Goal: Task Accomplishment & Management: Complete application form

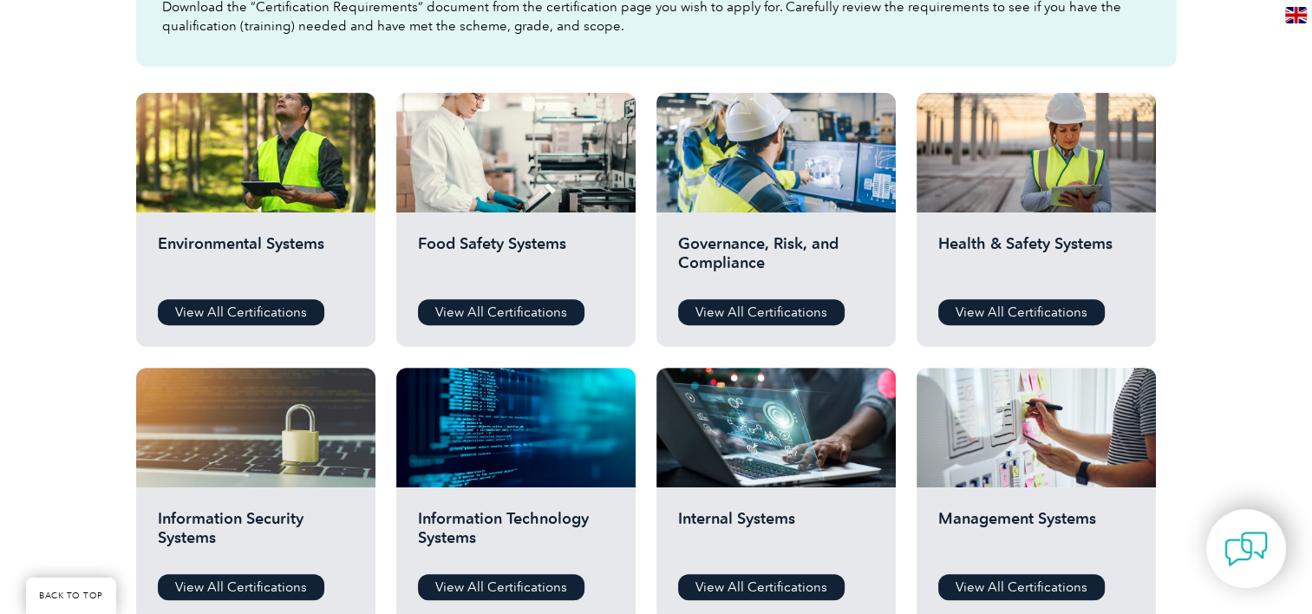
scroll to position [576, 0]
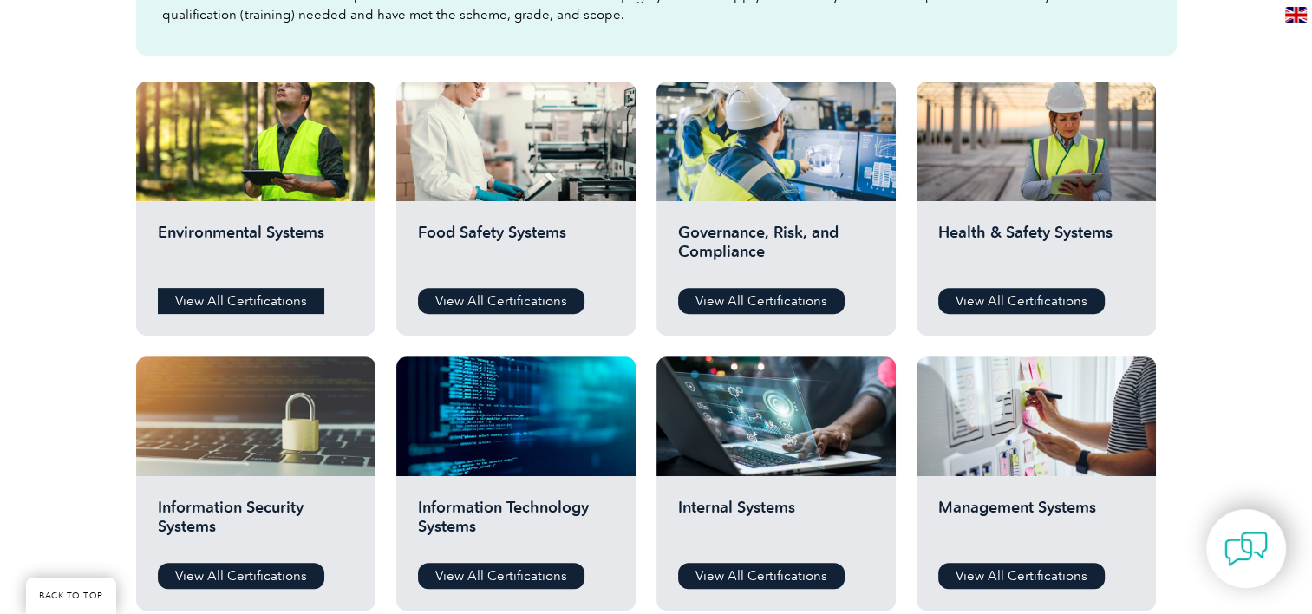
click at [271, 302] on link "View All Certifications" at bounding box center [241, 301] width 167 height 26
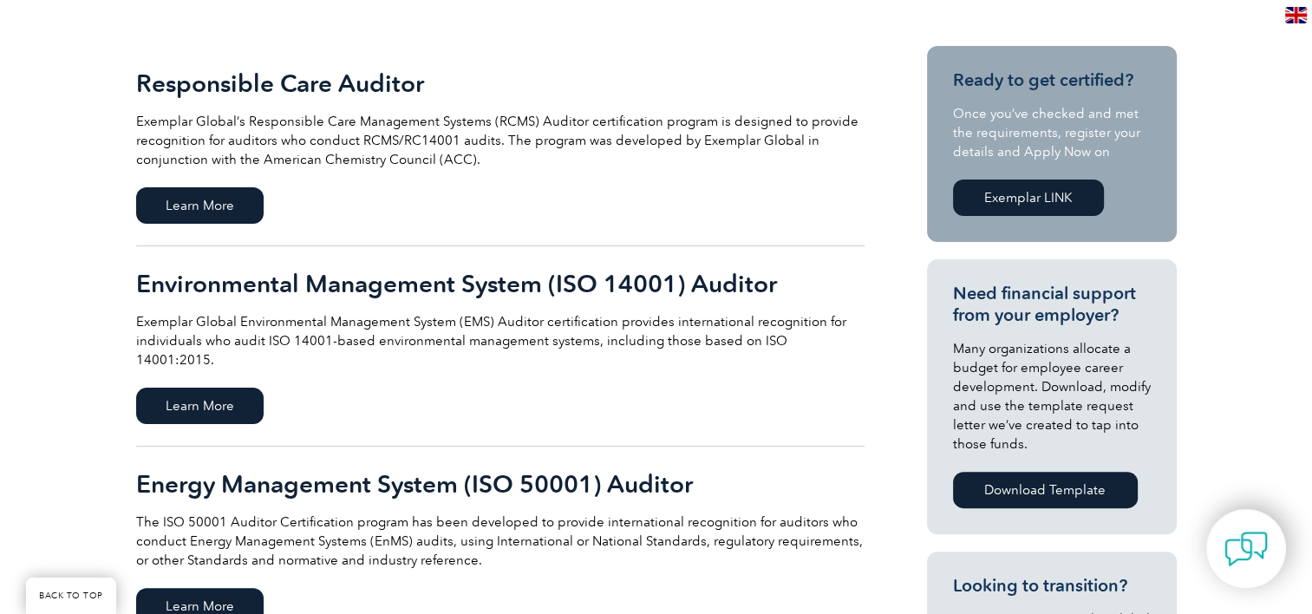
scroll to position [398, 0]
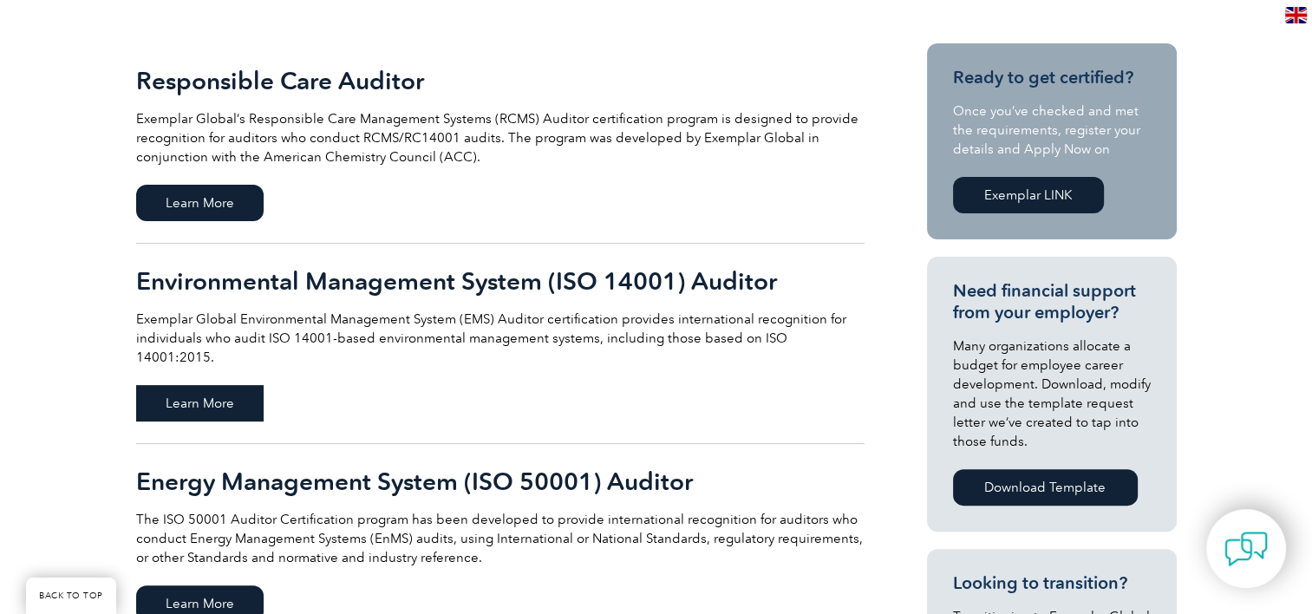
click at [206, 385] on span "Learn More" at bounding box center [199, 403] width 127 height 36
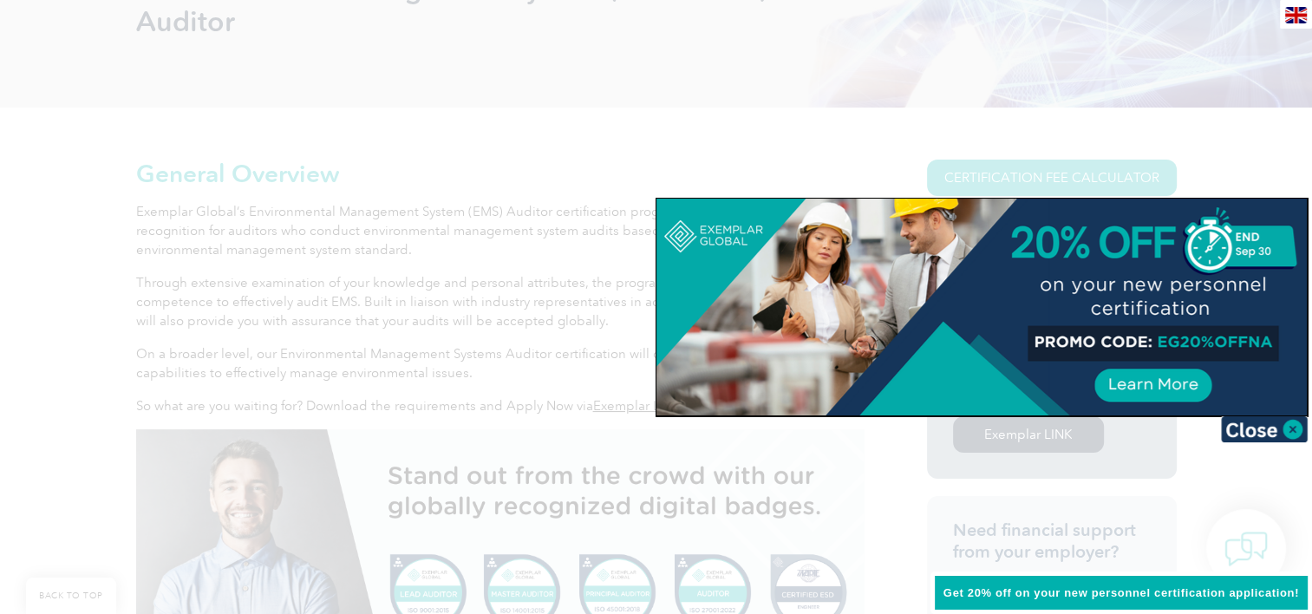
scroll to position [319, 0]
click at [1210, 121] on div at bounding box center [656, 307] width 1312 height 614
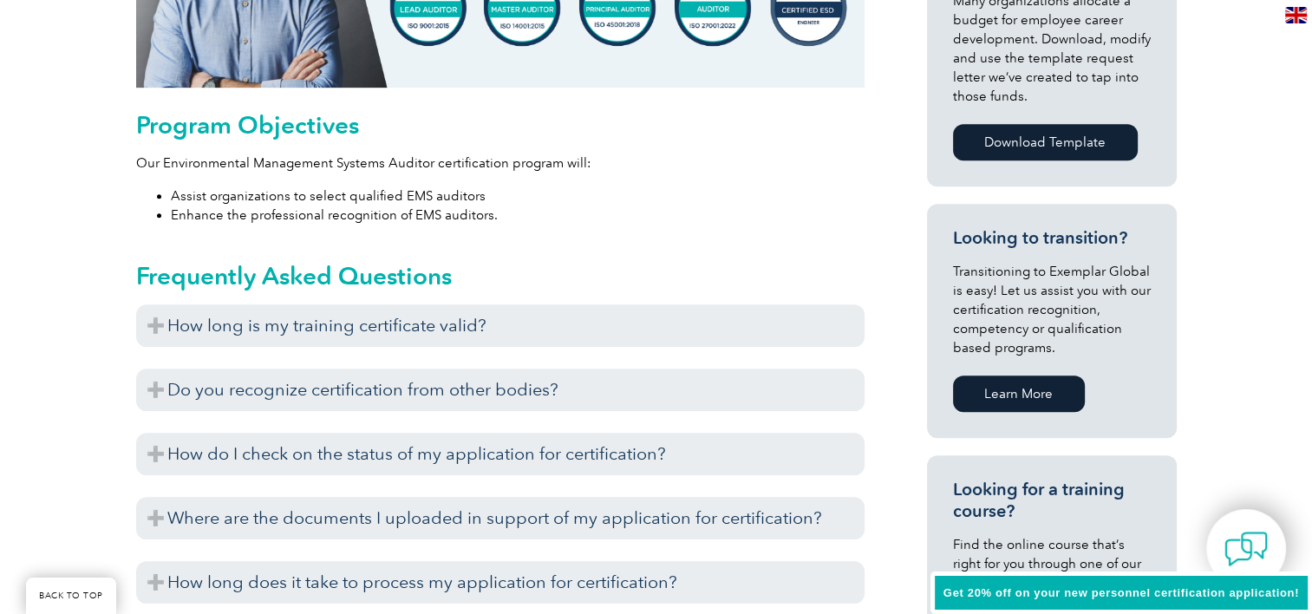
scroll to position [905, 0]
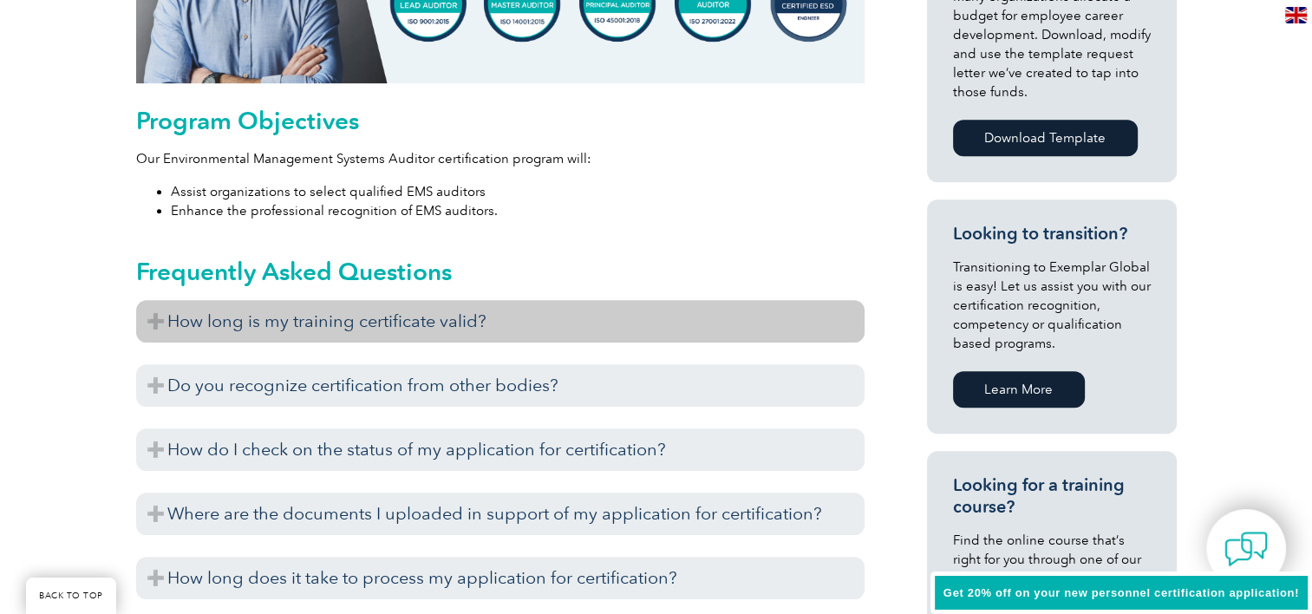
click at [185, 324] on h3 "How long is my training certificate valid?" at bounding box center [500, 321] width 728 height 42
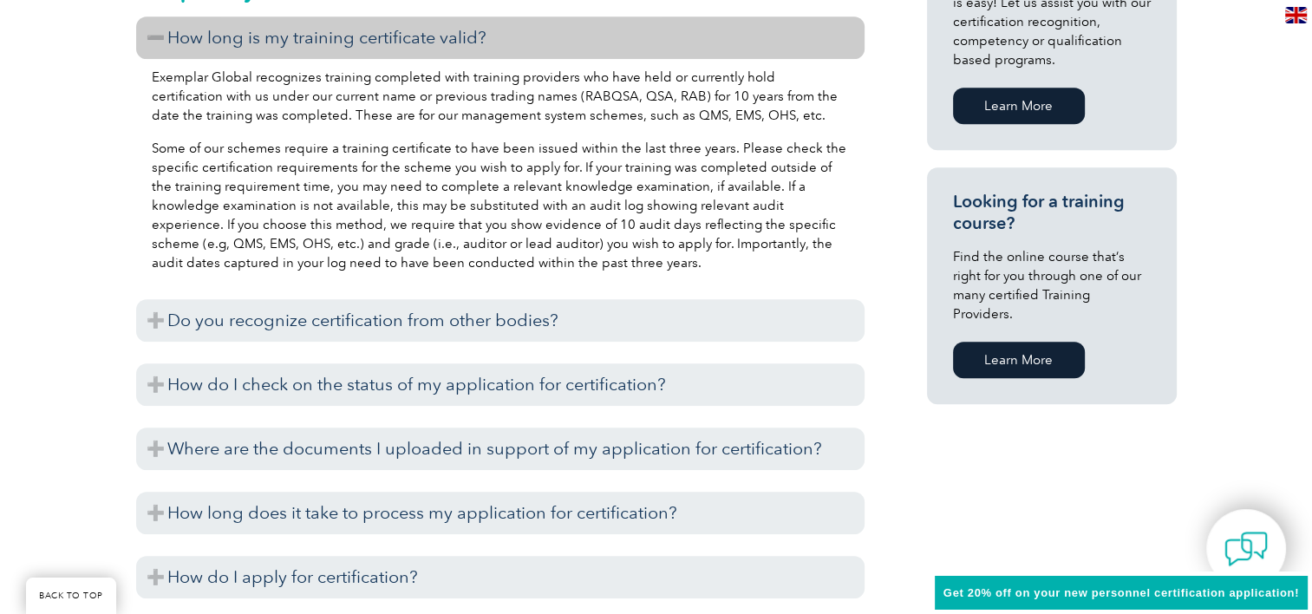
scroll to position [1200, 0]
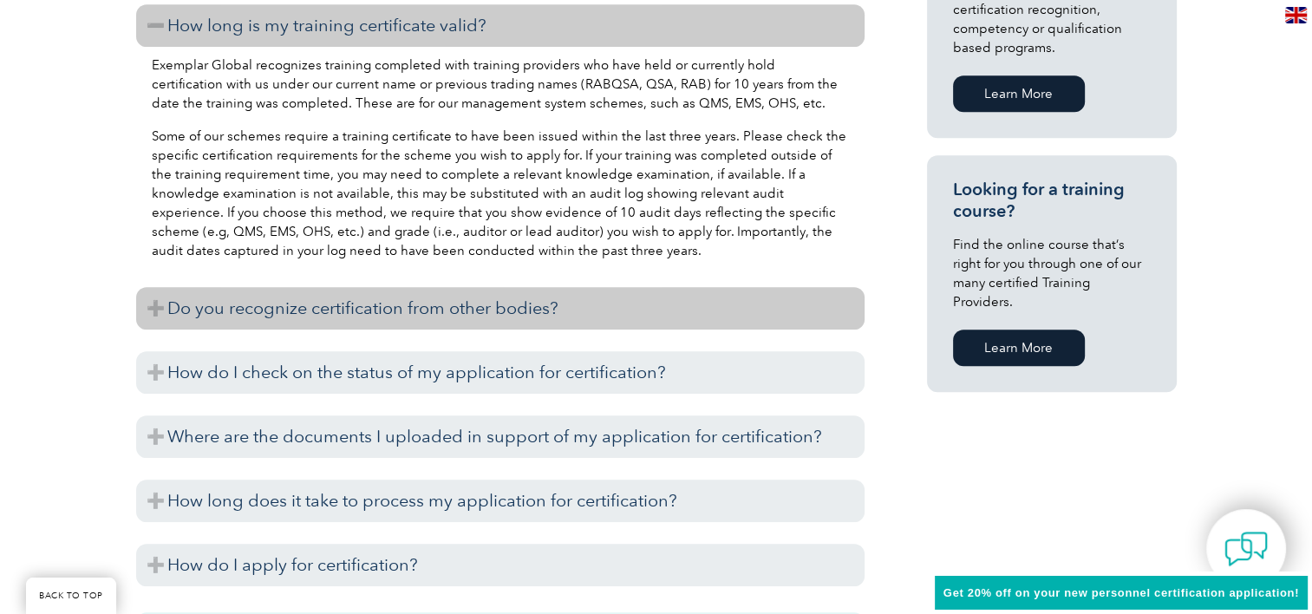
click at [354, 306] on h3 "Do you recognize certification from other bodies?" at bounding box center [500, 308] width 728 height 42
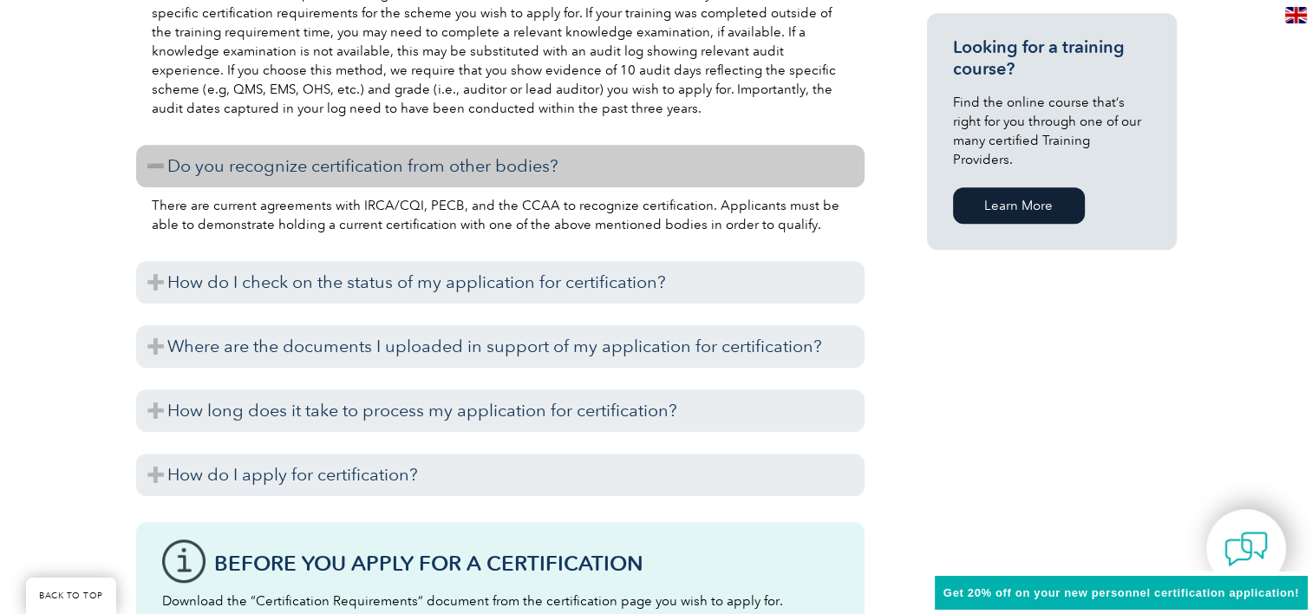
scroll to position [1355, 0]
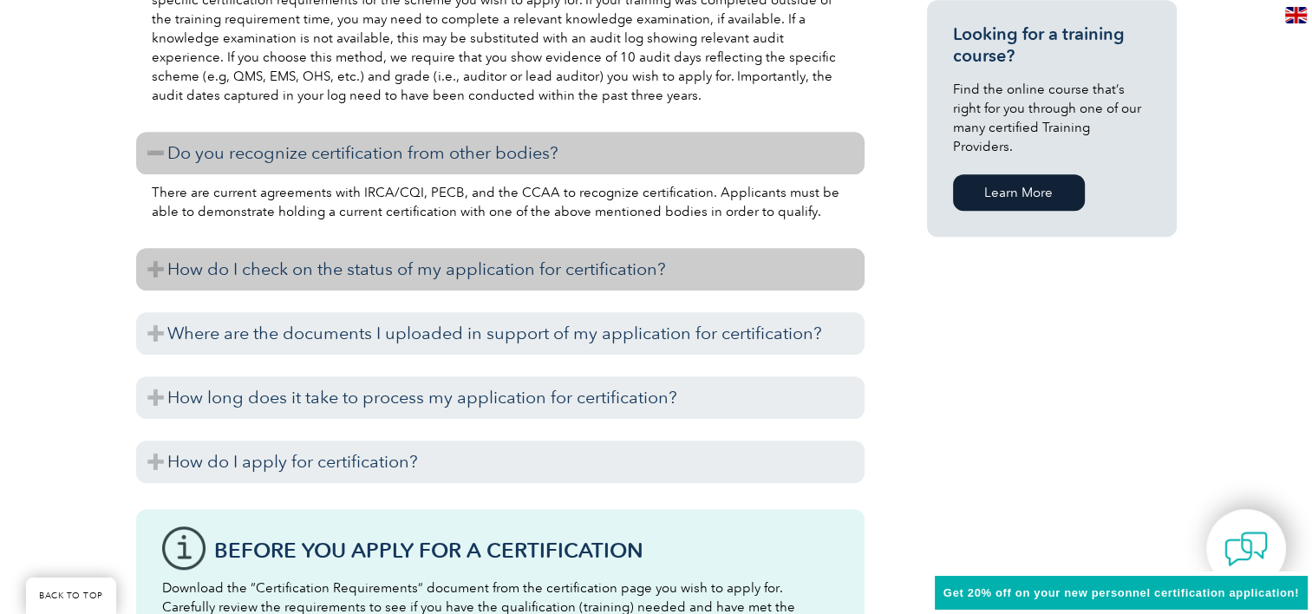
click at [344, 266] on h3 "How do I check on the status of my application for certification?" at bounding box center [500, 269] width 728 height 42
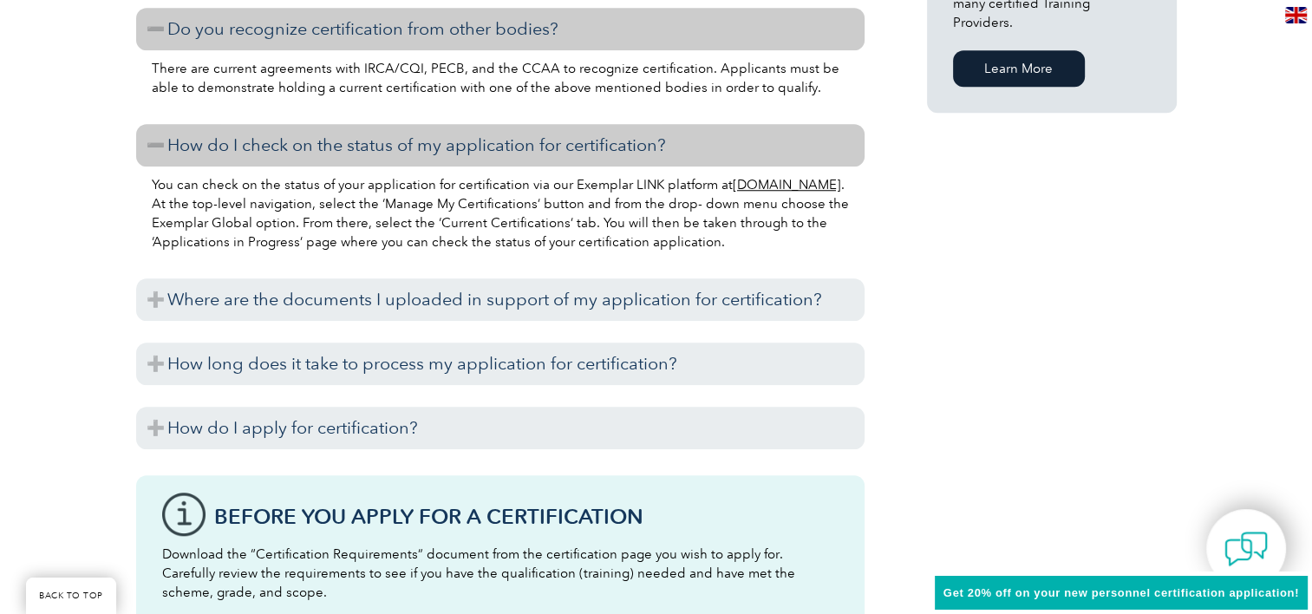
scroll to position [1484, 0]
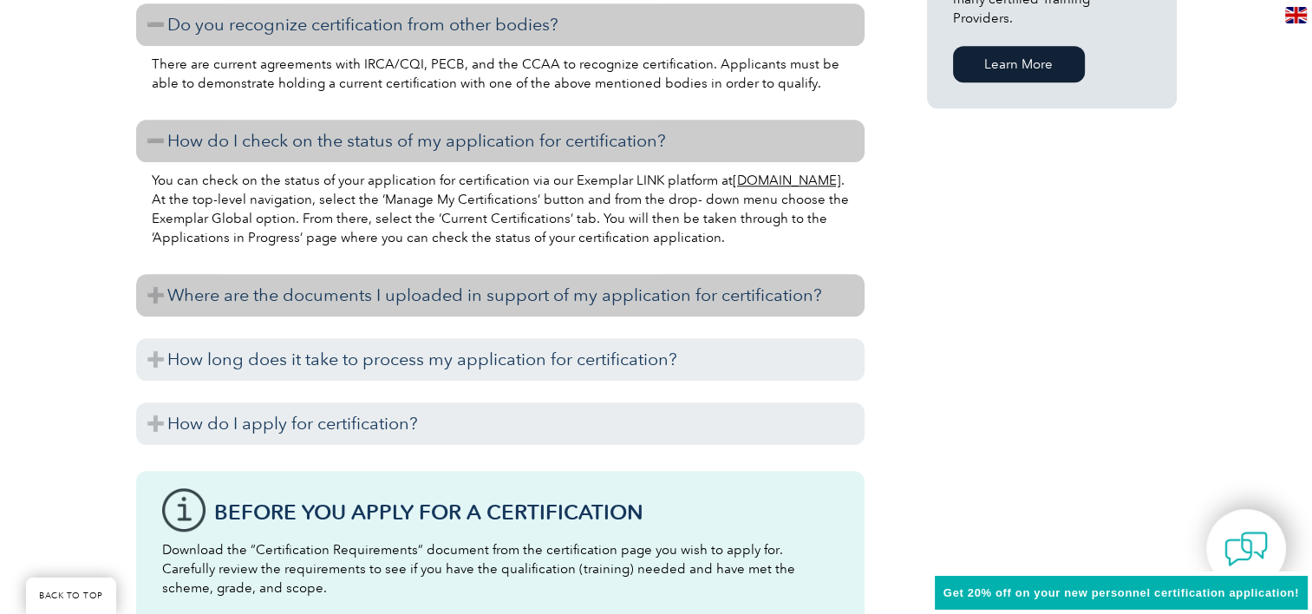
click at [402, 304] on h3 "Where are the documents I uploaded in support of my application for certificati…" at bounding box center [500, 295] width 728 height 42
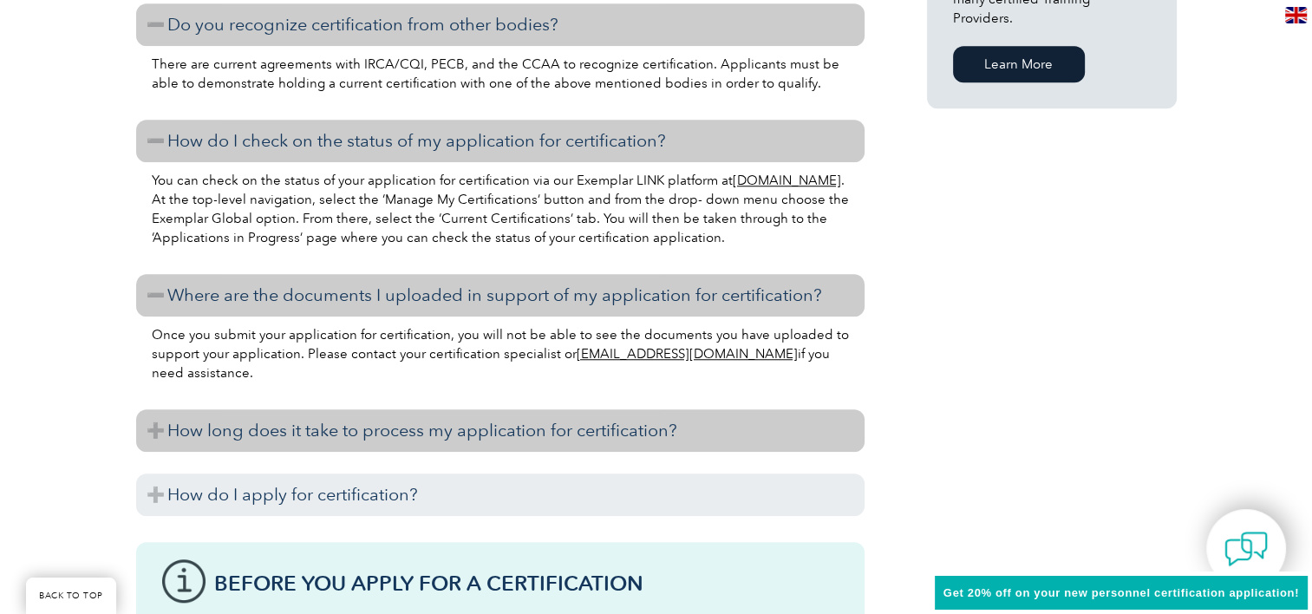
click at [421, 422] on h3 "How long does it take to process my application for certification?" at bounding box center [500, 430] width 728 height 42
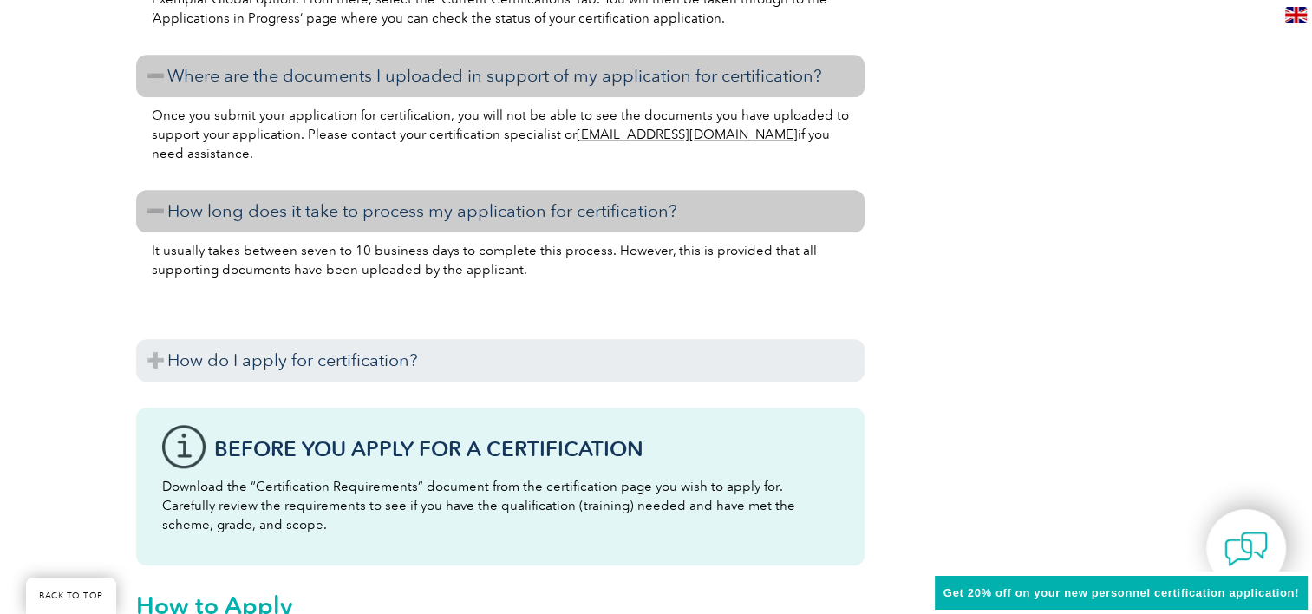
scroll to position [1712, 0]
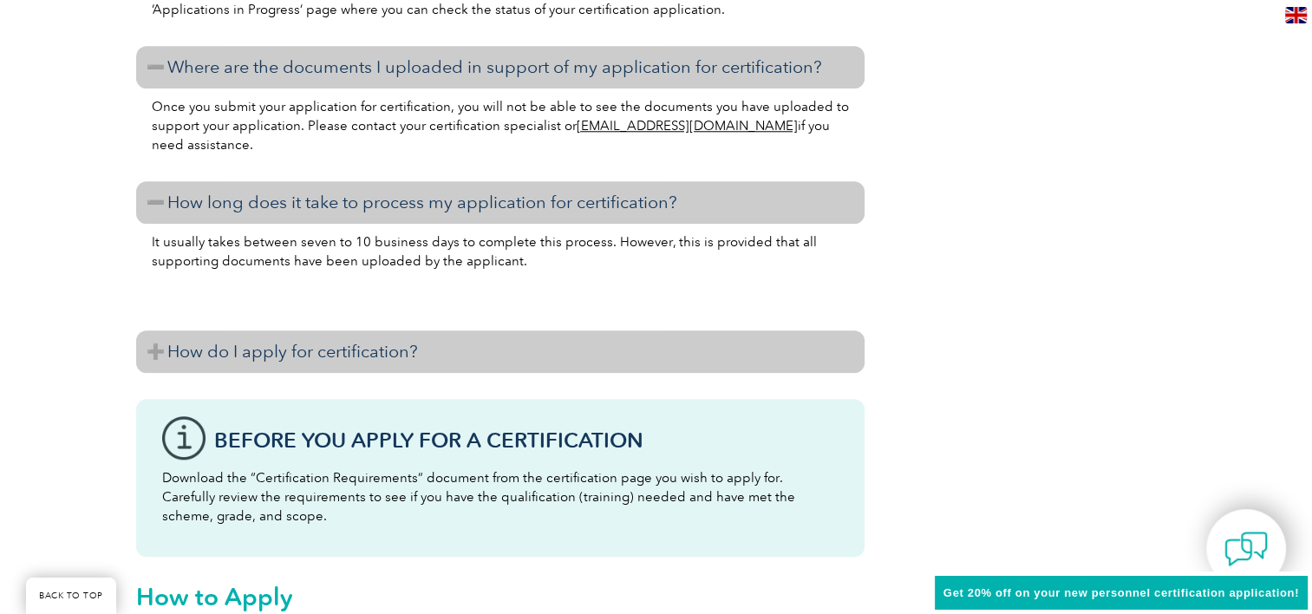
click at [527, 350] on h3 "How do I apply for certification?" at bounding box center [500, 351] width 728 height 42
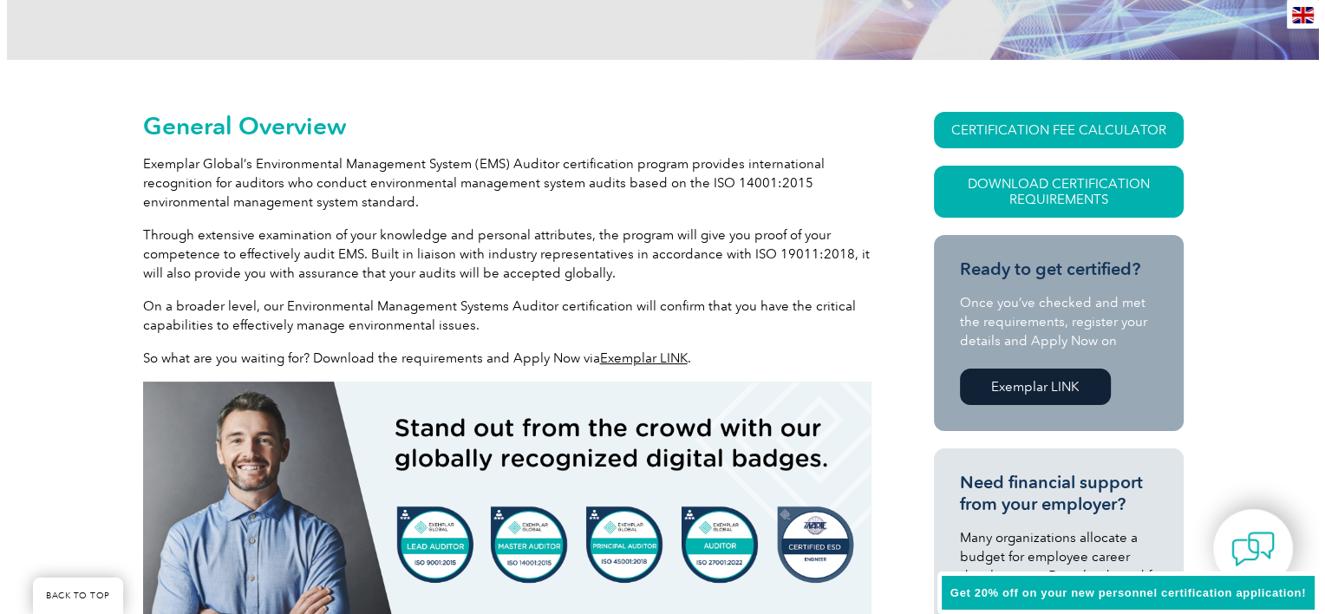
scroll to position [369, 0]
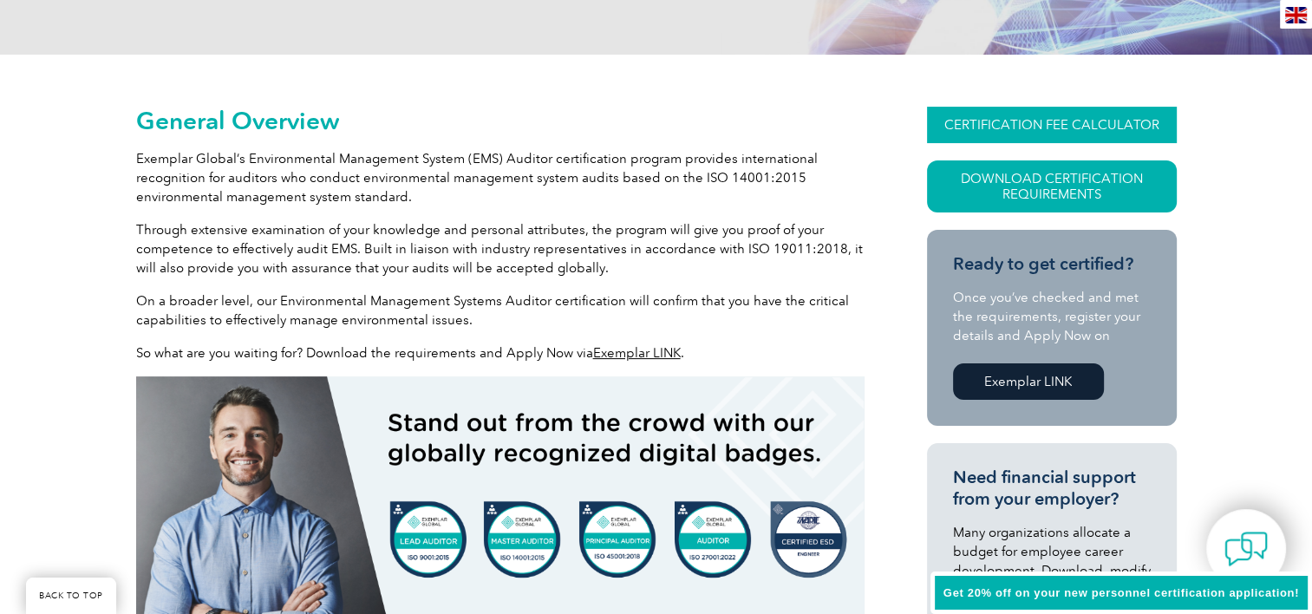
click at [1052, 127] on link "CERTIFICATION FEE CALCULATOR" at bounding box center [1052, 125] width 250 height 36
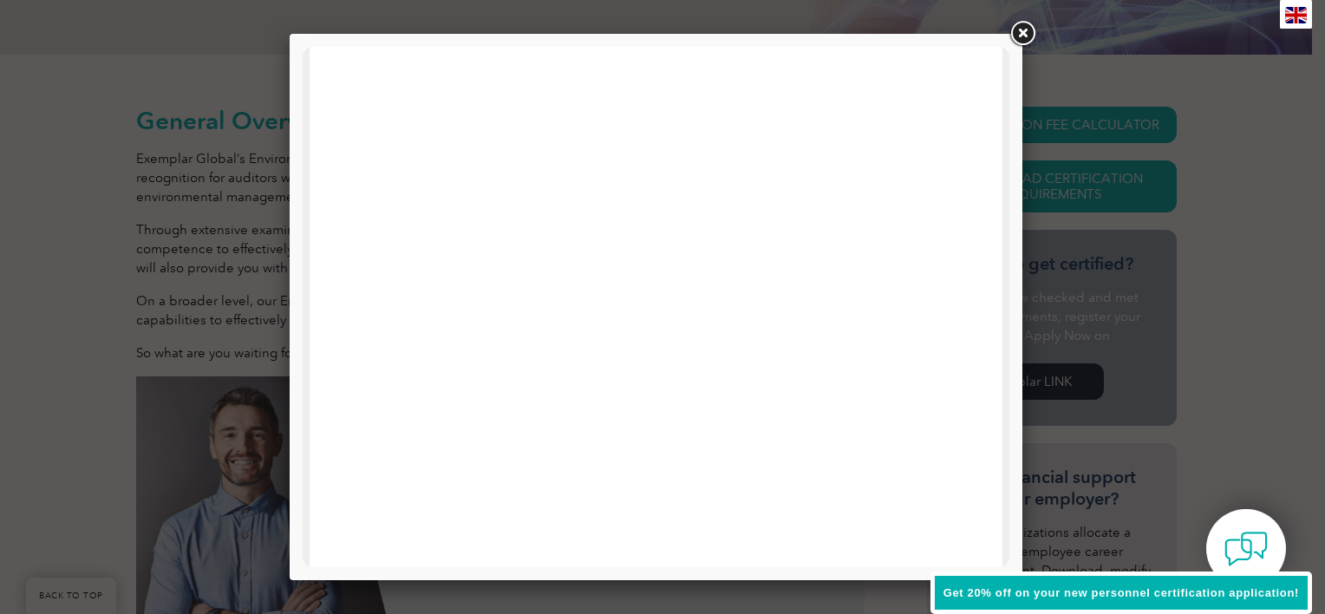
scroll to position [354, 0]
drag, startPoint x: 1005, startPoint y: 188, endPoint x: 1314, endPoint y: 362, distance: 354.1
drag, startPoint x: 999, startPoint y: 215, endPoint x: 1323, endPoint y: 278, distance: 329.4
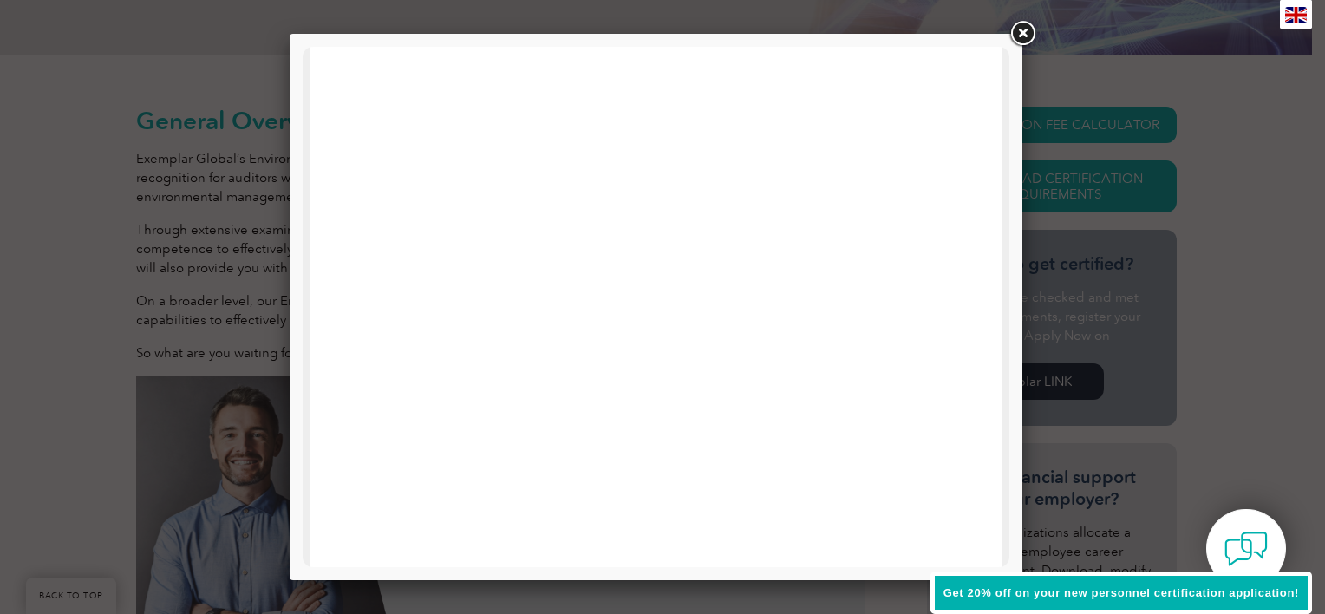
drag, startPoint x: 998, startPoint y: 208, endPoint x: 1317, endPoint y: 206, distance: 319.1
drag, startPoint x: 1003, startPoint y: 184, endPoint x: 1333, endPoint y: 406, distance: 398.1
drag, startPoint x: 1000, startPoint y: 336, endPoint x: 1321, endPoint y: 193, distance: 351.7
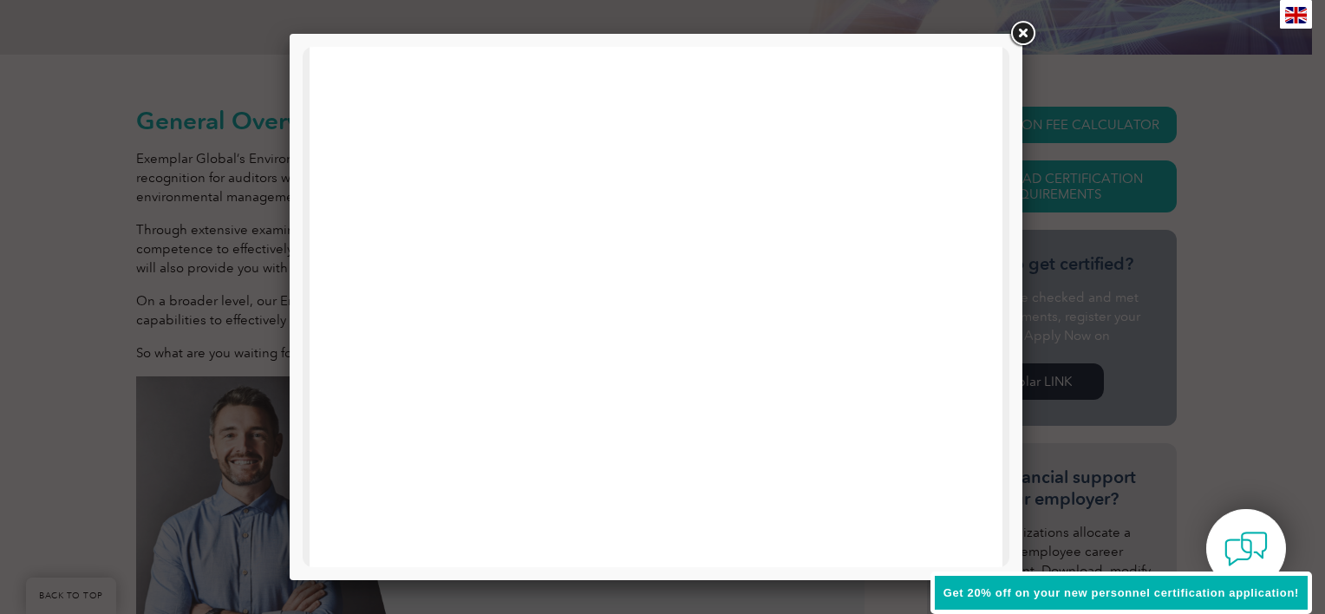
scroll to position [0, 0]
click at [1023, 36] on link at bounding box center [1022, 33] width 31 height 31
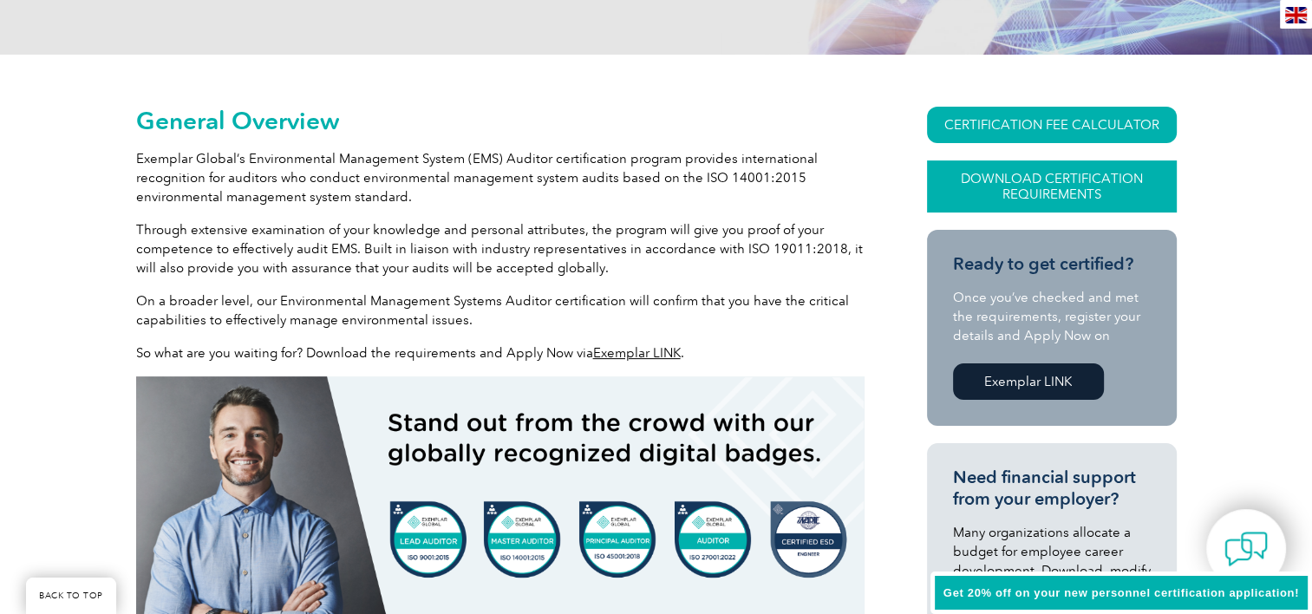
click at [1073, 175] on link "Download Certification Requirements" at bounding box center [1052, 186] width 250 height 52
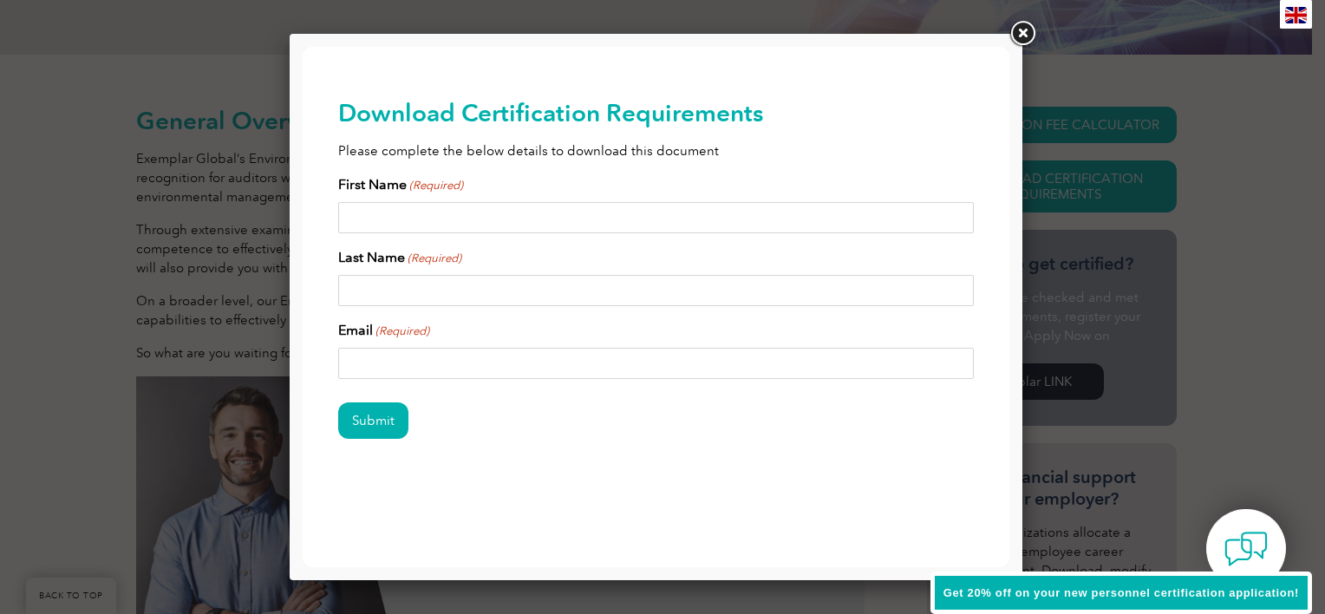
click at [471, 220] on input "First Name (Required)" at bounding box center [656, 217] width 637 height 31
type input "Muhammad"
type input "Imran"
type input "qhse786@gmail.com"
click at [378, 421] on input "Submit" at bounding box center [373, 420] width 70 height 36
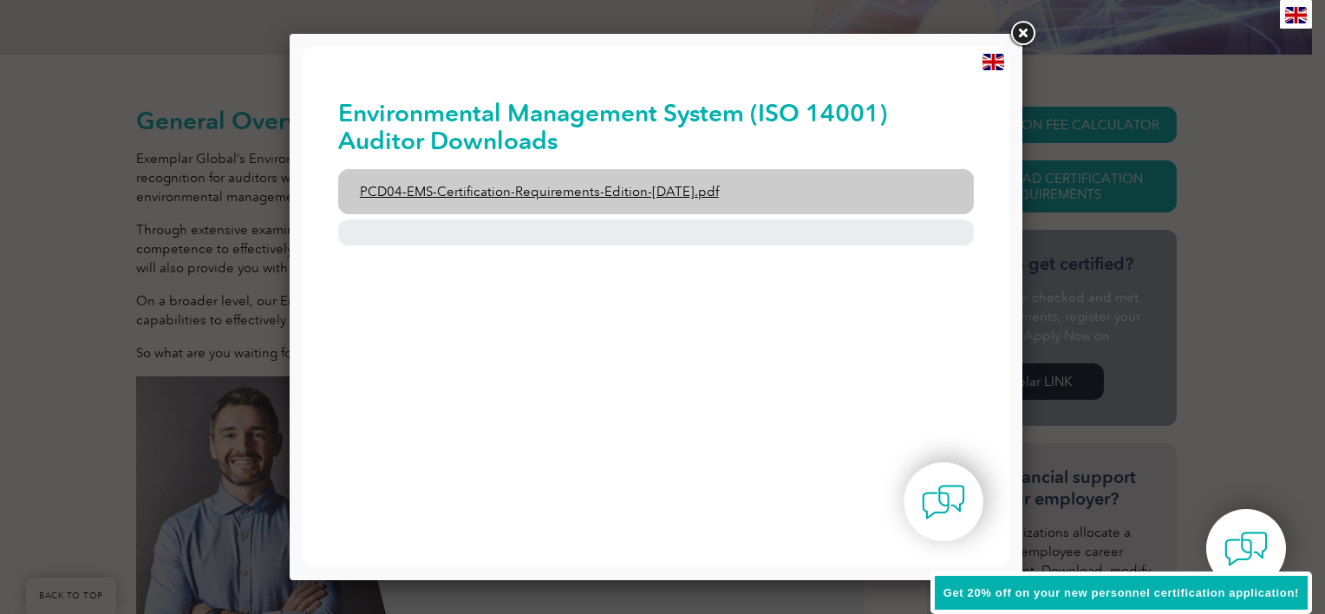
click at [590, 191] on link "PCD04-EMS-Certification-Requirements-Edition-2-April-2022.pdf" at bounding box center [656, 191] width 637 height 45
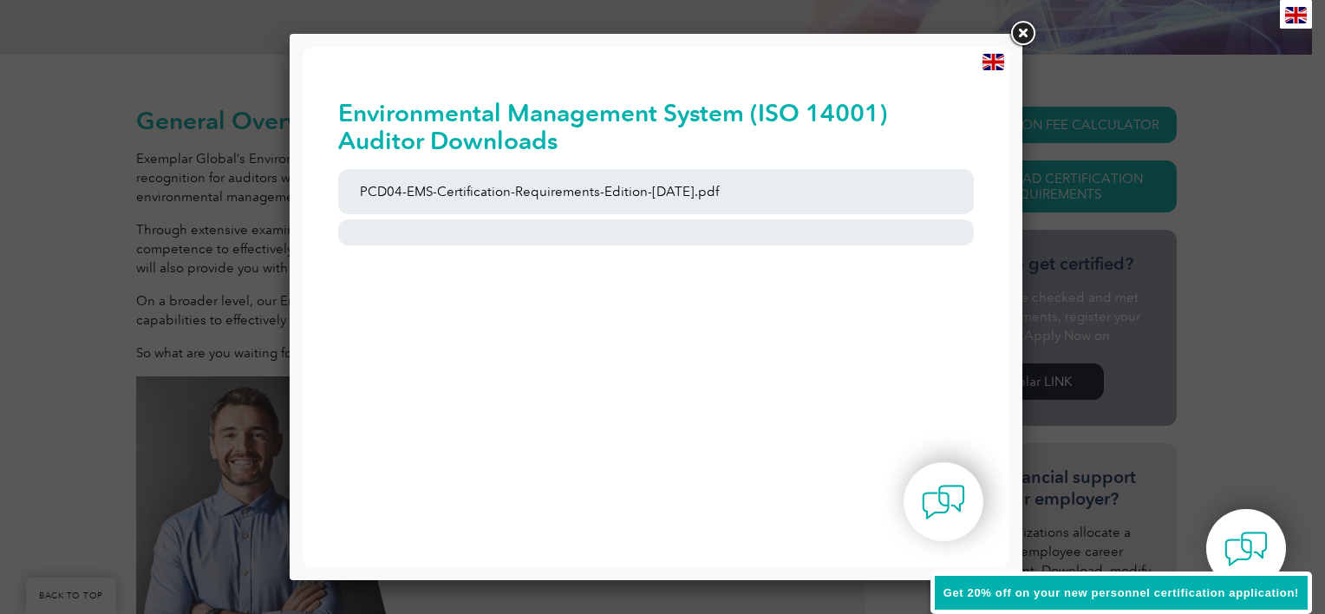
click at [1021, 31] on link at bounding box center [1022, 33] width 31 height 31
